Goal: Navigation & Orientation: Go to known website

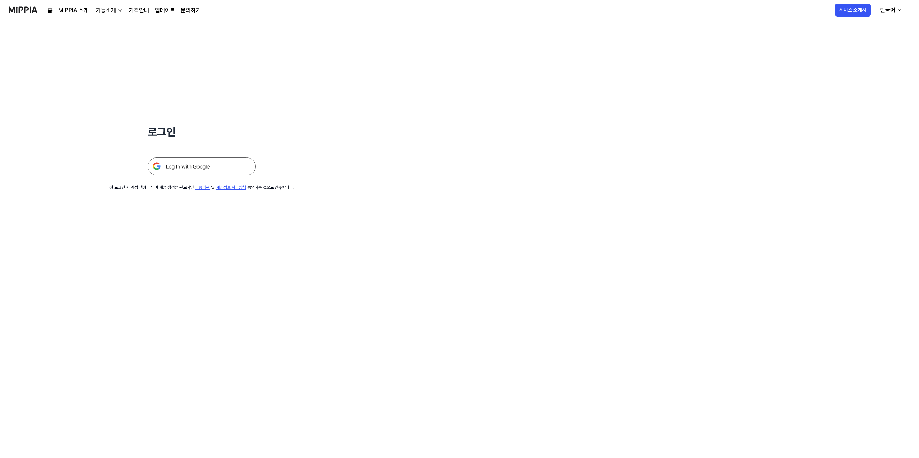
click at [178, 162] on img at bounding box center [202, 166] width 108 height 18
